Goal: Navigation & Orientation: Understand site structure

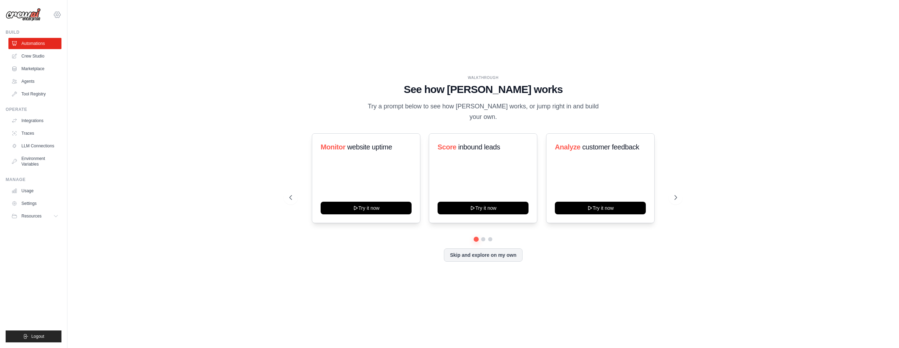
click at [55, 16] on icon at bounding box center [57, 15] width 6 height 6
click at [60, 47] on link "AB InBev - GHQ" at bounding box center [57, 47] width 62 height 13
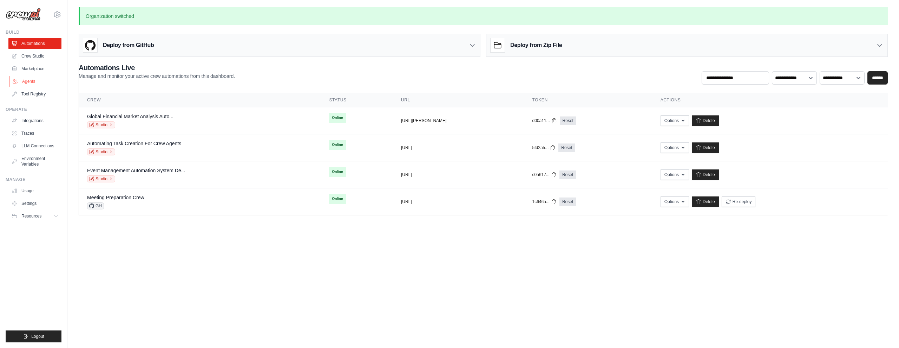
click at [37, 85] on link "Agents" at bounding box center [35, 81] width 53 height 11
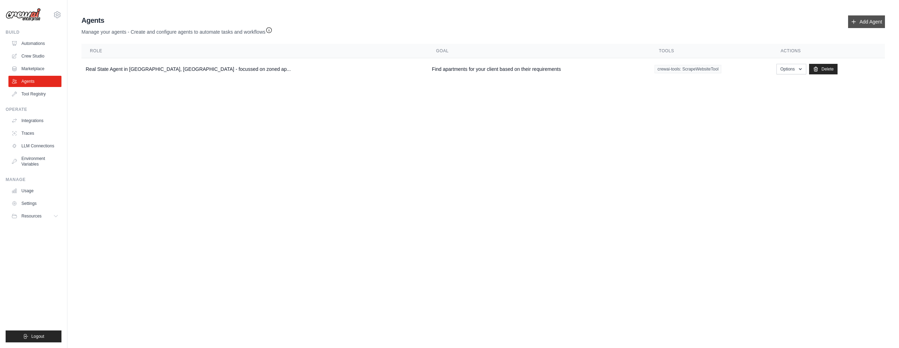
click at [860, 25] on link "Add Agent" at bounding box center [866, 21] width 37 height 13
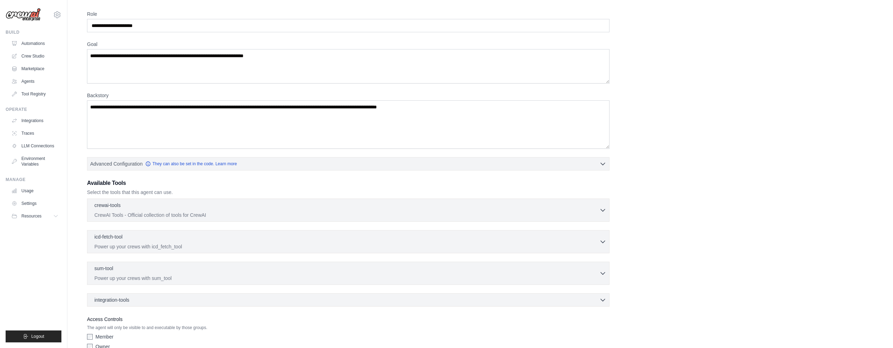
scroll to position [60, 0]
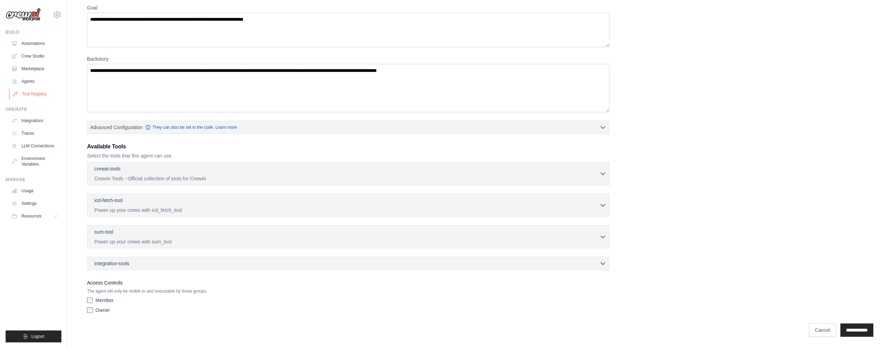
click at [39, 91] on link "Tool Registry" at bounding box center [35, 93] width 53 height 11
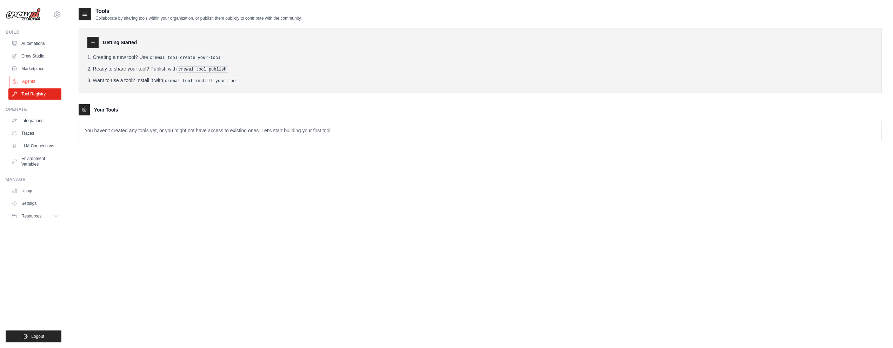
click at [26, 83] on link "Agents" at bounding box center [35, 81] width 53 height 11
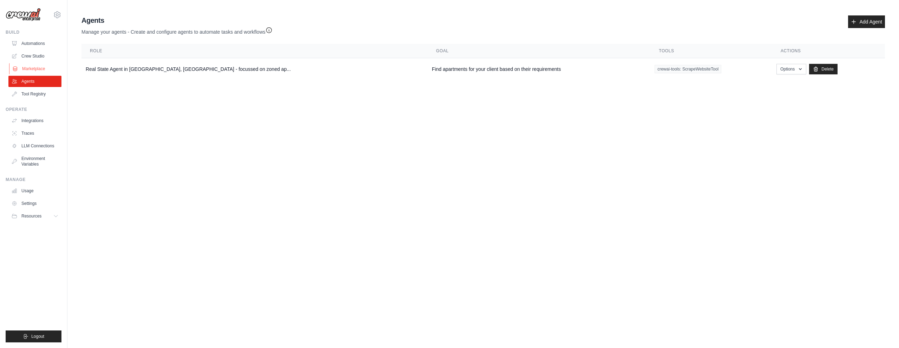
click at [35, 72] on link "Marketplace" at bounding box center [35, 68] width 53 height 11
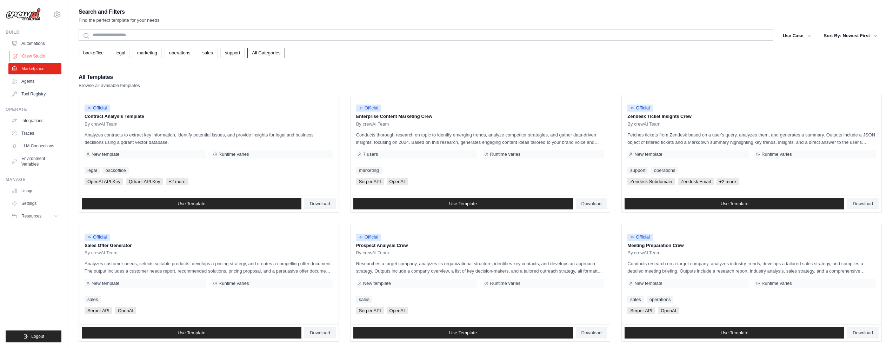
click at [38, 61] on link "Crew Studio" at bounding box center [35, 56] width 53 height 11
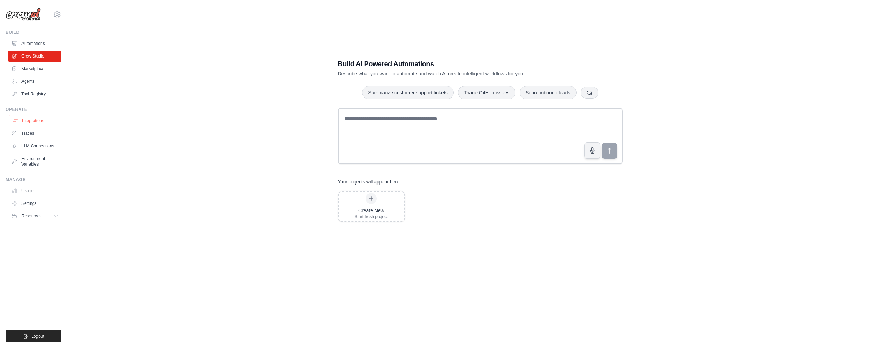
click at [41, 123] on link "Integrations" at bounding box center [35, 120] width 53 height 11
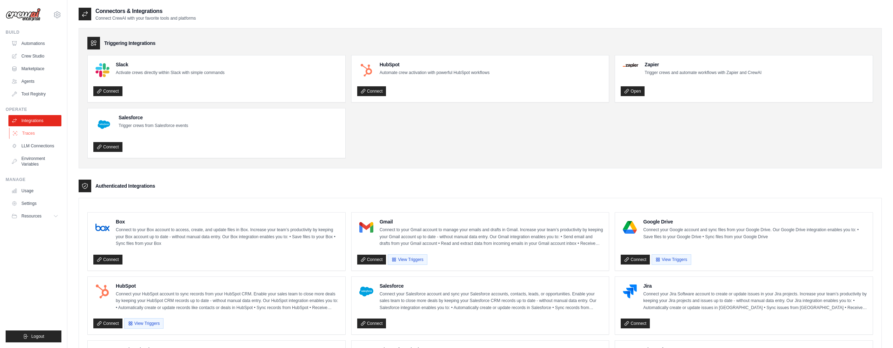
click at [36, 130] on link "Traces" at bounding box center [35, 133] width 53 height 11
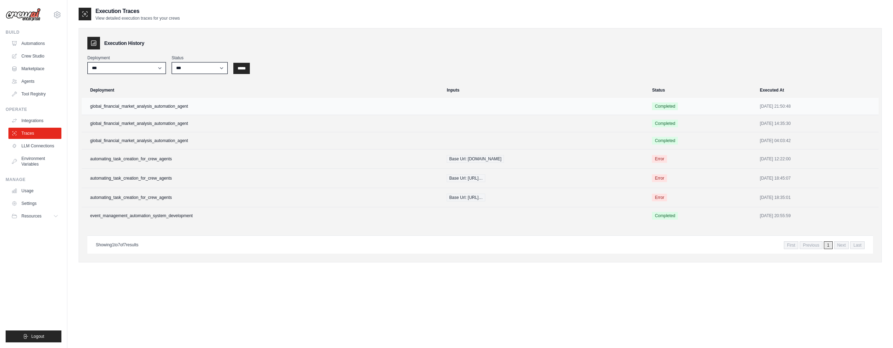
click at [142, 105] on td "global_financial_market_analysis_automation_agent" at bounding box center [262, 106] width 361 height 17
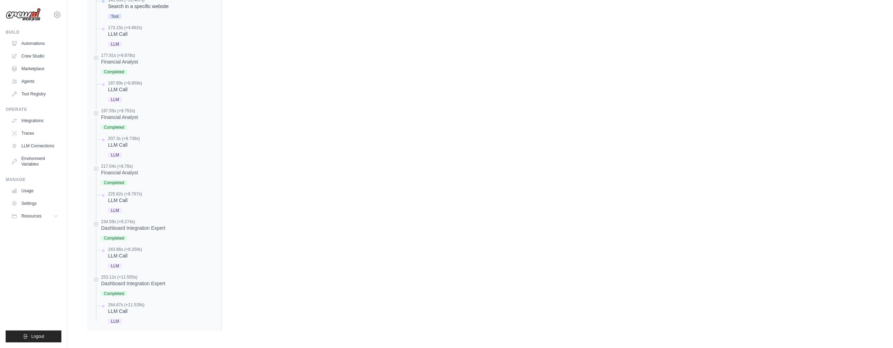
scroll to position [647, 0]
click at [27, 144] on link "LLM Connections" at bounding box center [35, 145] width 53 height 11
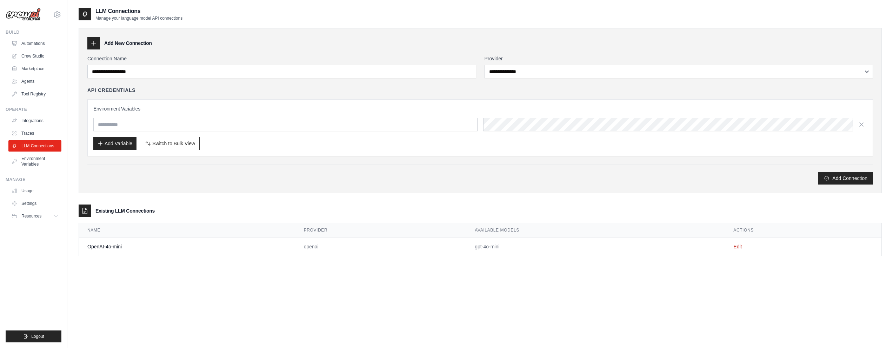
click at [217, 253] on td "OpenAI-4o-mini" at bounding box center [187, 247] width 217 height 19
click at [742, 249] on link "Edit" at bounding box center [738, 247] width 8 height 6
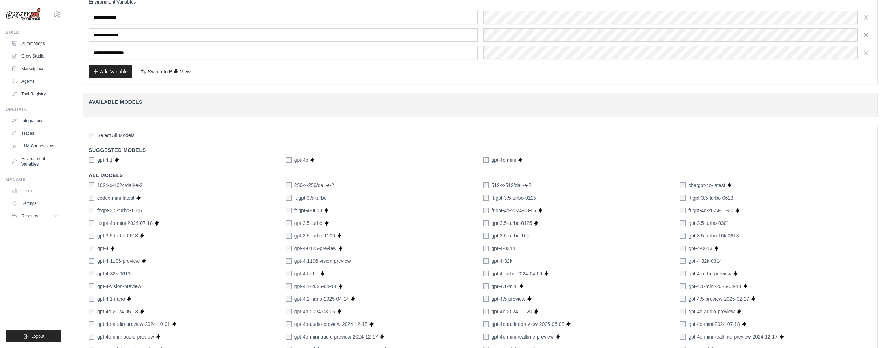
scroll to position [82, 0]
click at [28, 191] on link "Usage" at bounding box center [35, 190] width 53 height 11
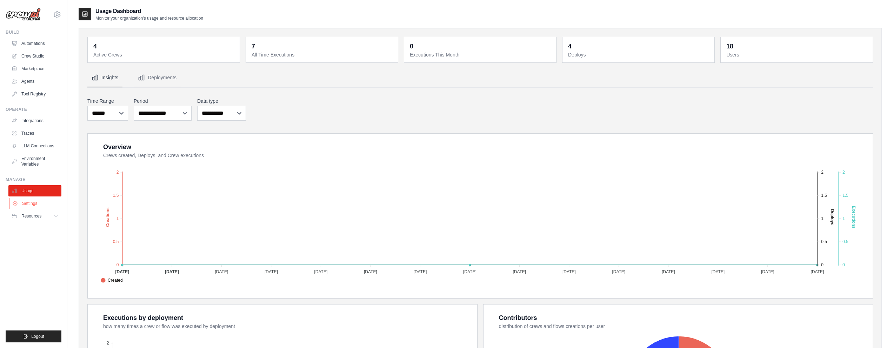
click at [31, 201] on link "Settings" at bounding box center [35, 203] width 53 height 11
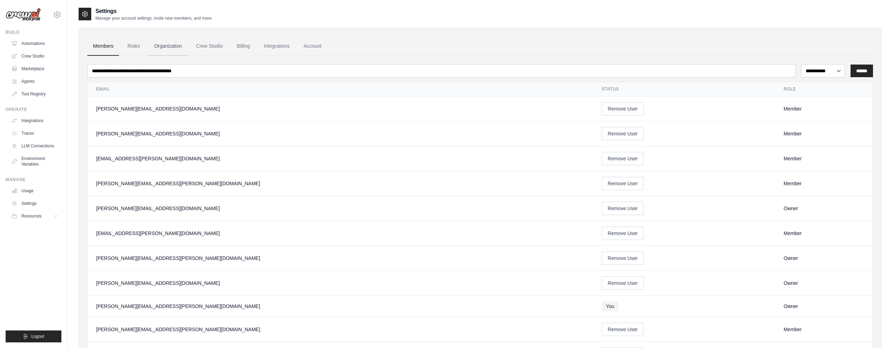
click at [185, 45] on link "Organization" at bounding box center [167, 46] width 39 height 19
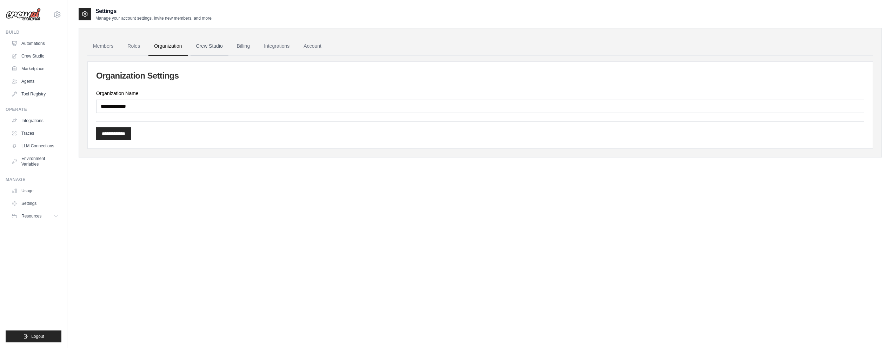
click at [214, 45] on link "Crew Studio" at bounding box center [210, 46] width 38 height 19
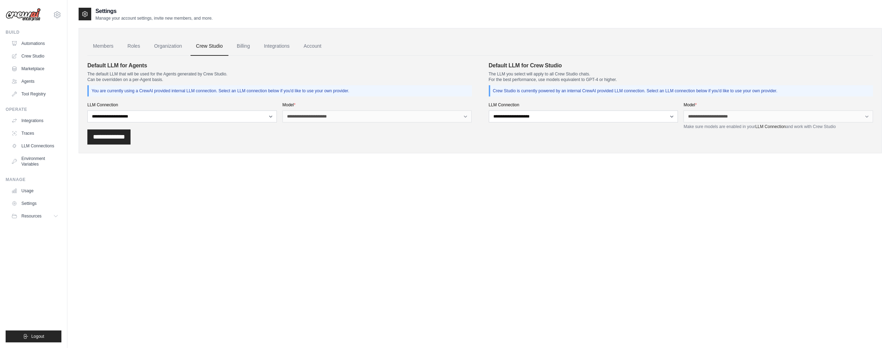
click at [251, 47] on link "Billing" at bounding box center [243, 46] width 24 height 19
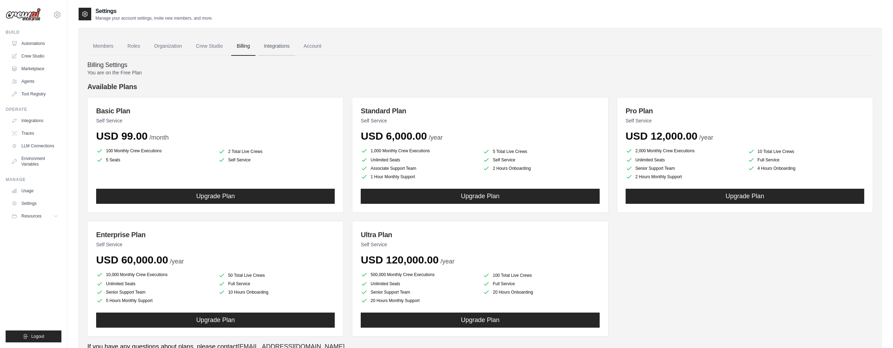
click at [286, 46] on link "Integrations" at bounding box center [276, 46] width 37 height 19
